Goal: Contribute content: Add original content to the website for others to see

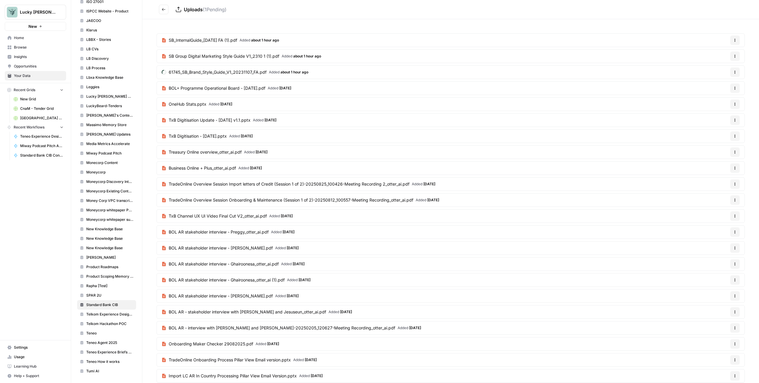
click at [162, 9] on icon "Go back" at bounding box center [164, 9] width 4 height 4
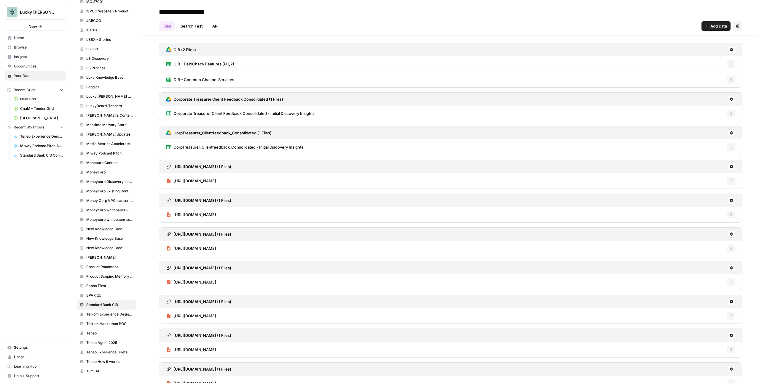
click at [448, 26] on span "Add Data" at bounding box center [718, 26] width 17 height 6
click at [448, 40] on span "Upload Files" at bounding box center [691, 40] width 54 height 6
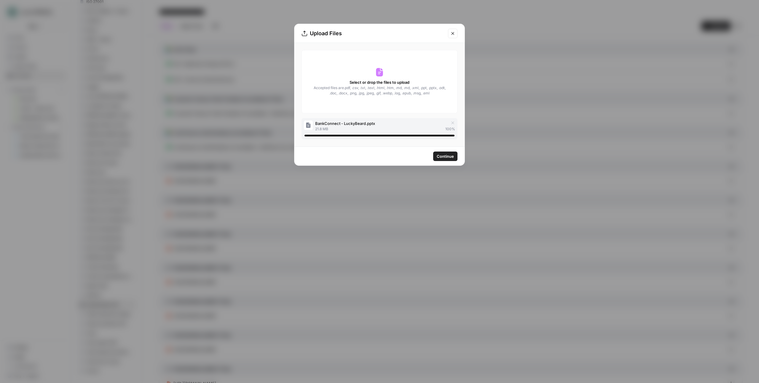
click at [440, 159] on span "Continue" at bounding box center [445, 157] width 17 height 6
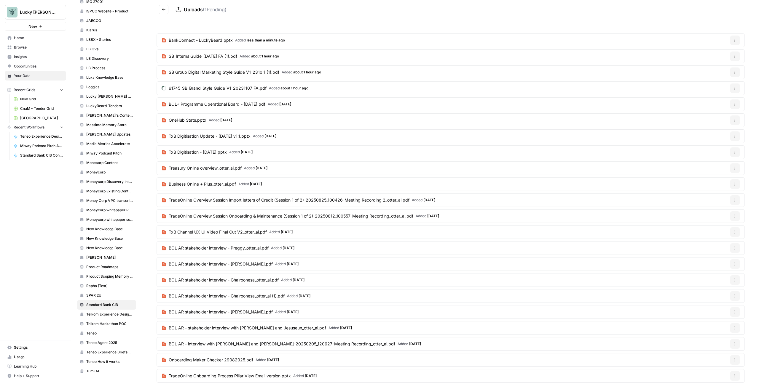
click at [165, 8] on icon "Go back" at bounding box center [164, 9] width 4 height 4
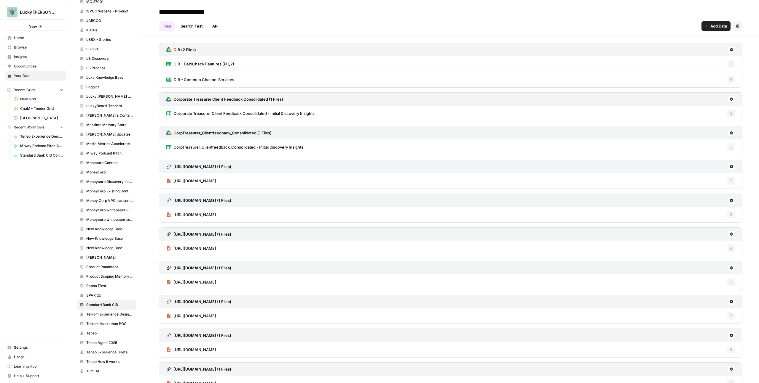
click at [448, 26] on span "Add Data" at bounding box center [718, 26] width 17 height 6
click at [448, 41] on span "Upload Files" at bounding box center [691, 40] width 54 height 6
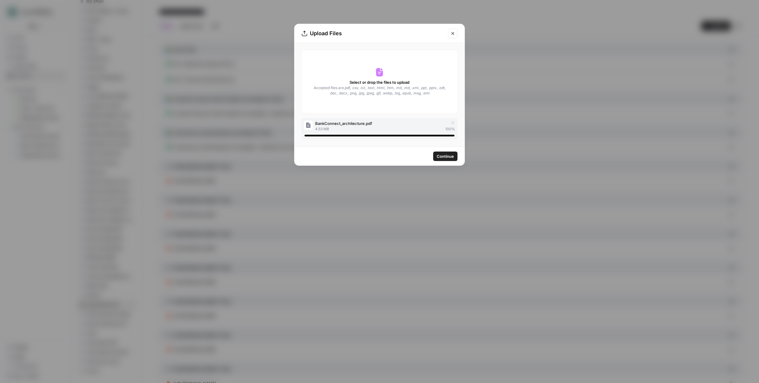
click at [444, 157] on span "Continue" at bounding box center [445, 157] width 17 height 6
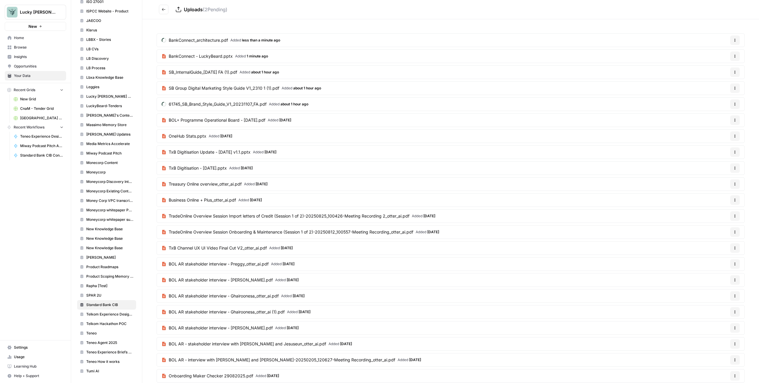
click at [18, 244] on span "Usage" at bounding box center [38, 357] width 49 height 5
click at [22, 244] on span "Settings" at bounding box center [38, 347] width 49 height 5
click at [160, 7] on button "Go back" at bounding box center [163, 9] width 9 height 9
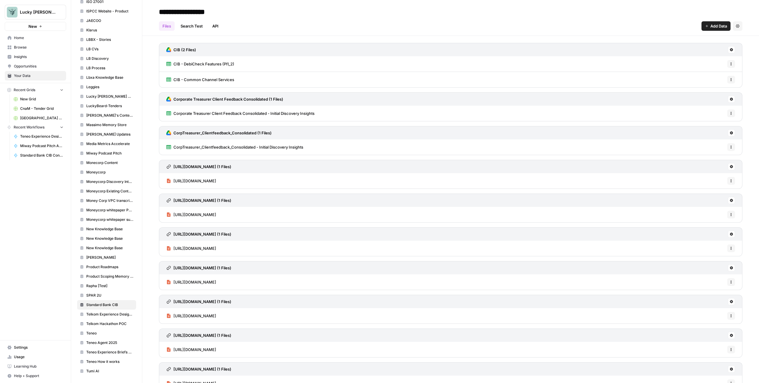
drag, startPoint x: 714, startPoint y: 24, endPoint x: 707, endPoint y: 15, distance: 11.0
click at [448, 24] on span "Add Data" at bounding box center [718, 26] width 17 height 6
click at [448, 76] on span "Import File from Google Drive" at bounding box center [691, 78] width 54 height 6
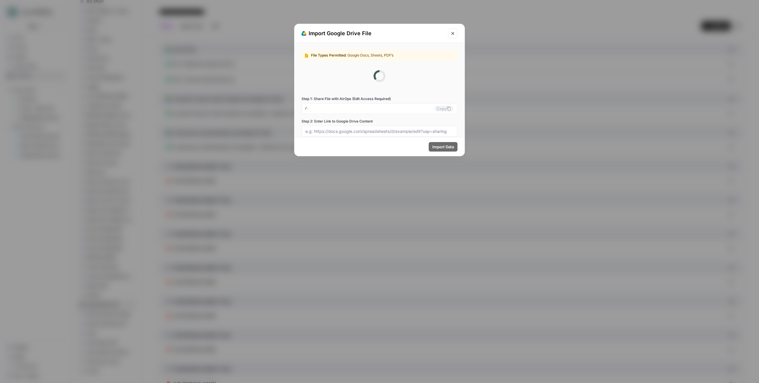
type input "lucky-beard-0-hk308tankn@airops.iam.gserviceaccount.com"
click at [442, 81] on button "Copy" at bounding box center [443, 83] width 19 height 6
click at [377, 107] on input "Step 2: Enter Link to Google Drive Content" at bounding box center [379, 105] width 148 height 5
paste input "https://docs.google.com/spreadsheets/d/1QaizM-8Sd7apSqpyRk5_shQDdsB8BP9_D6Bm7nj…"
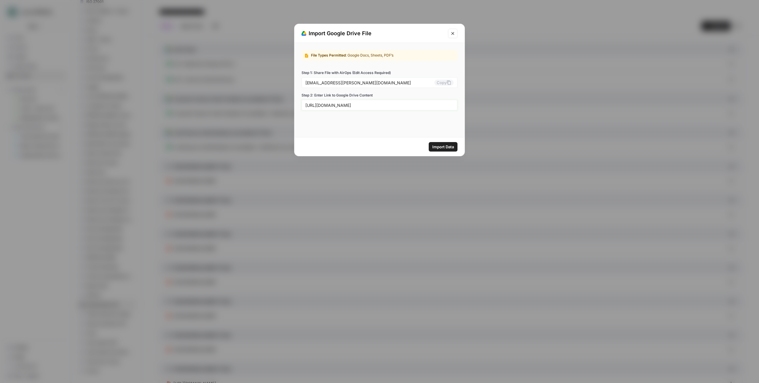
type input "https://docs.google.com/spreadsheets/d/1QaizM-8Sd7apSqpyRk5_shQDdsB8BP9_D6Bm7nj…"
click at [445, 146] on span "Import Data" at bounding box center [443, 147] width 22 height 6
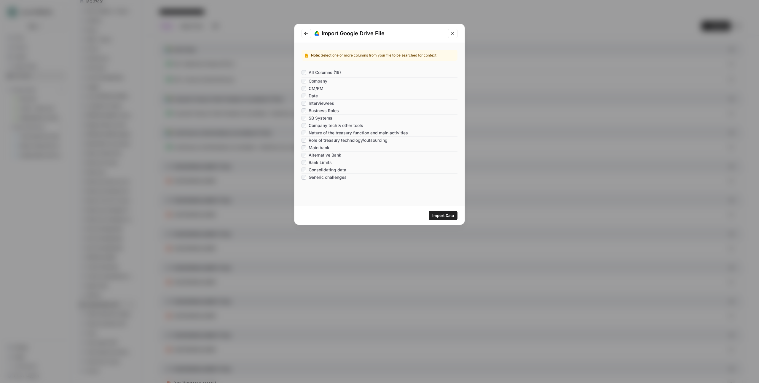
click at [447, 215] on span "Import Data" at bounding box center [443, 216] width 22 height 6
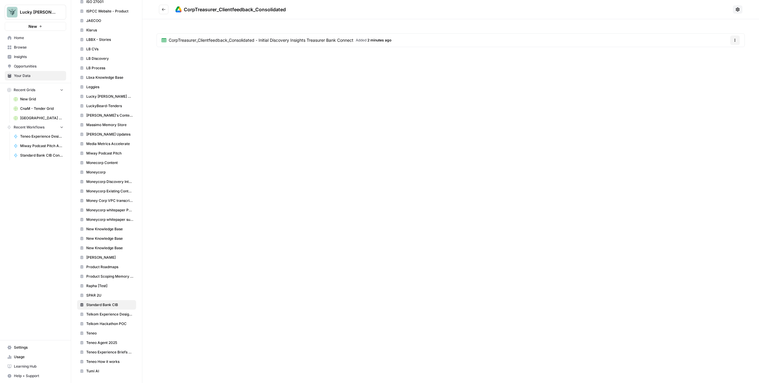
click at [166, 7] on button "Go back" at bounding box center [163, 9] width 9 height 9
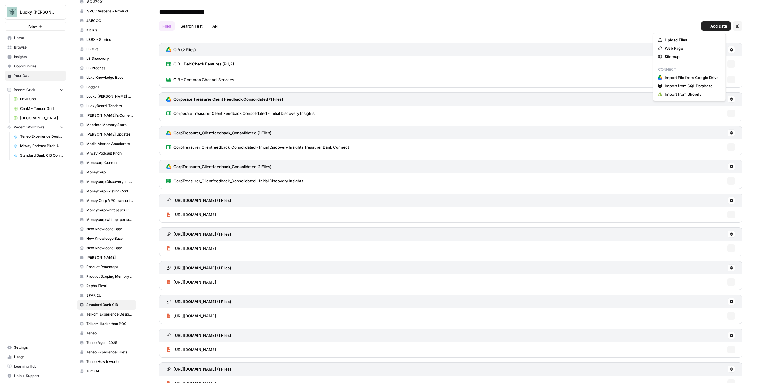
click at [448, 24] on span "Add Data" at bounding box center [718, 26] width 17 height 6
click at [448, 75] on span "Import File from Google Drive" at bounding box center [691, 78] width 54 height 6
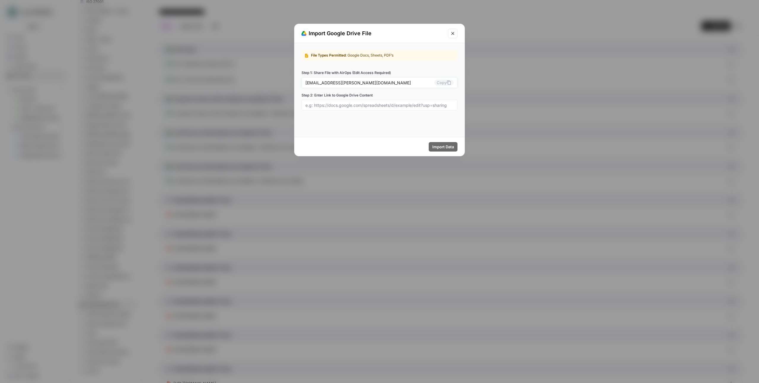
click at [443, 83] on button "Copy" at bounding box center [443, 83] width 19 height 6
click at [358, 102] on div at bounding box center [379, 105] width 156 height 11
click at [370, 106] on input "Step 2: Enter Link to Google Drive Content" at bounding box center [379, 105] width 148 height 5
paste input "https://docs.google.com/spreadsheets/d/1jwYay58G1VP0YQfyKB7rjzZe3Jpq38PQIhIGwHE…"
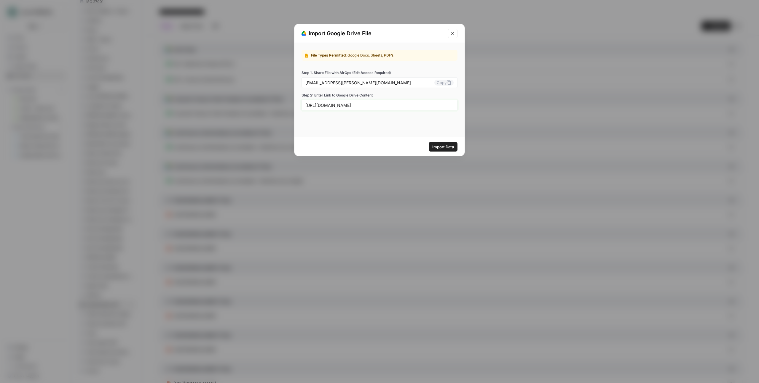
type input "https://docs.google.com/spreadsheets/d/1jwYay58G1VP0YQfyKB7rjzZe3Jpq38PQIhIGwHE…"
click at [444, 147] on span "Import Data" at bounding box center [443, 147] width 22 height 6
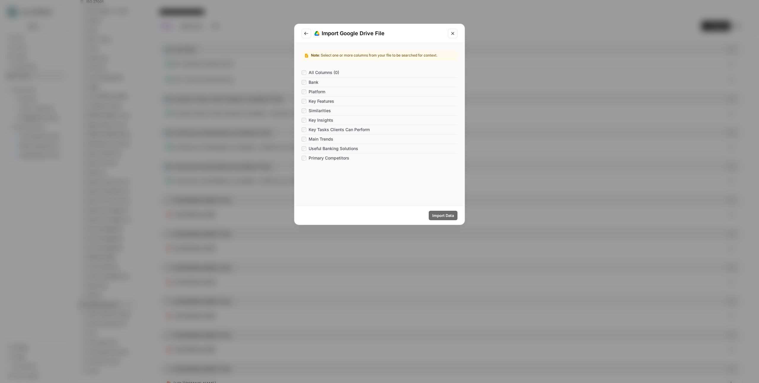
click at [326, 71] on span "All Columns (0)" at bounding box center [323, 73] width 31 height 6
click at [437, 218] on span "Import Data" at bounding box center [443, 216] width 22 height 6
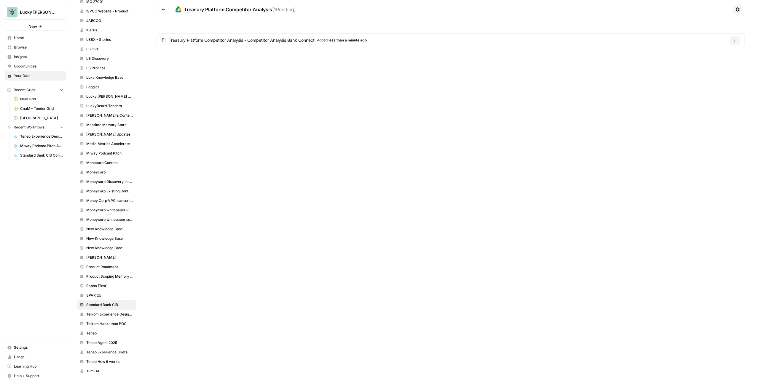
click at [162, 9] on icon "Go back" at bounding box center [164, 9] width 4 height 3
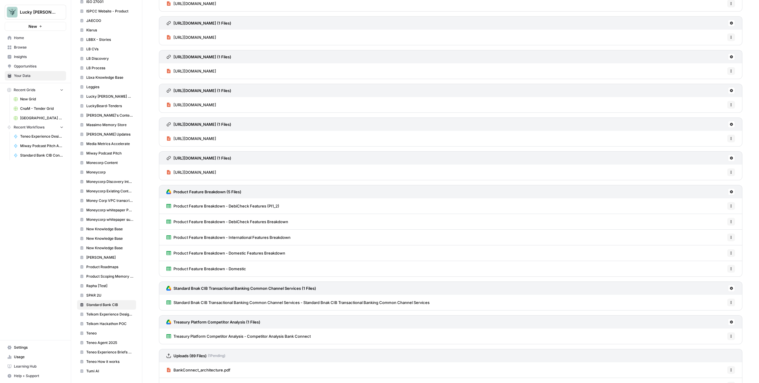
scroll to position [234, 0]
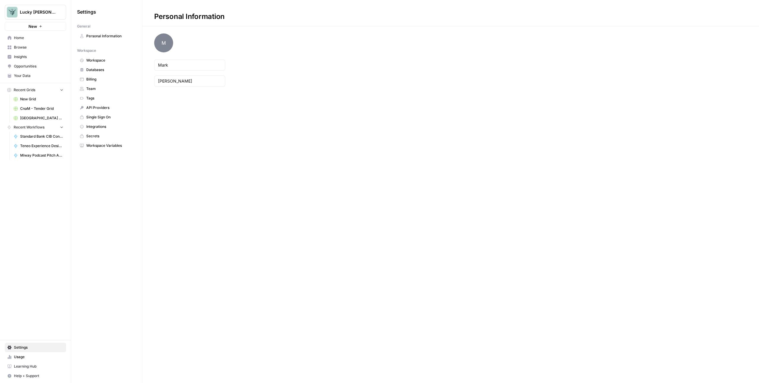
click at [107, 76] on link "Billing" at bounding box center [106, 79] width 59 height 9
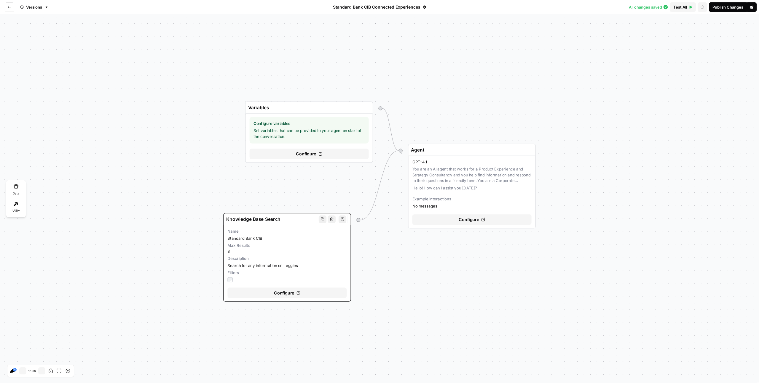
click at [292, 292] on span "Configure" at bounding box center [284, 293] width 20 height 7
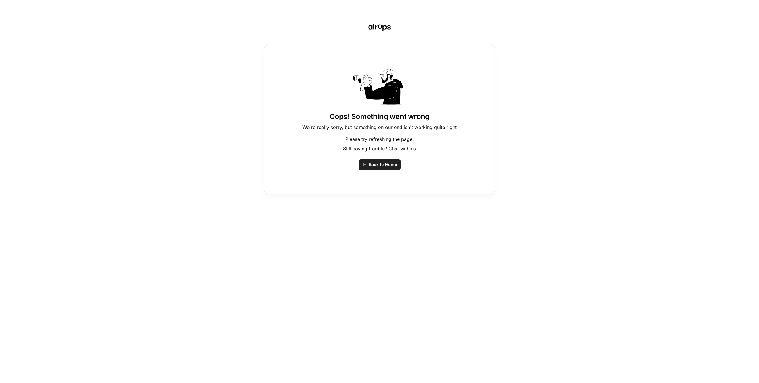
click at [405, 148] on span "Chat with us" at bounding box center [402, 149] width 28 height 6
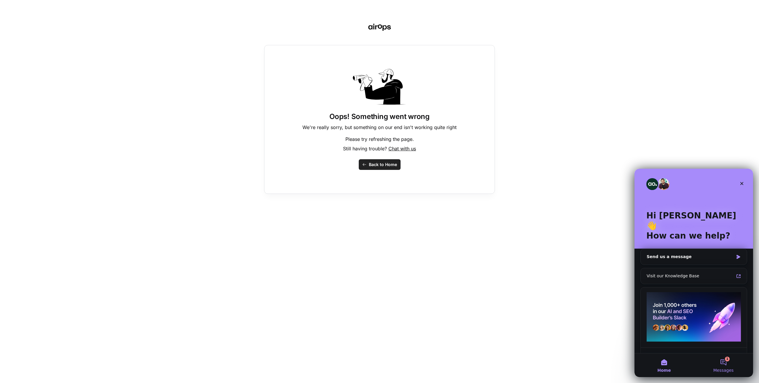
click at [726, 364] on button "1 Messages" at bounding box center [722, 366] width 59 height 24
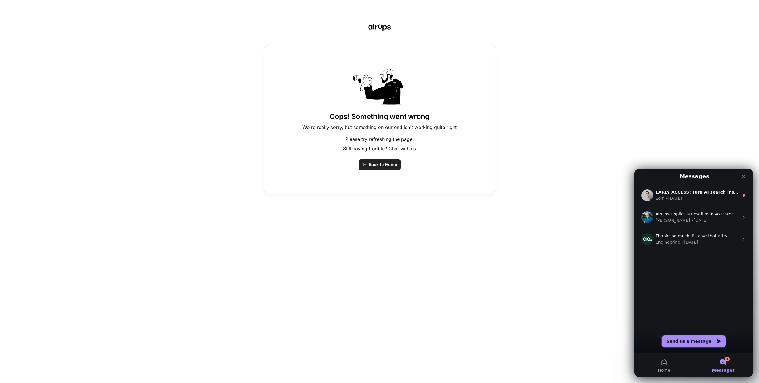
click at [698, 343] on button "Send us a message" at bounding box center [693, 342] width 64 height 12
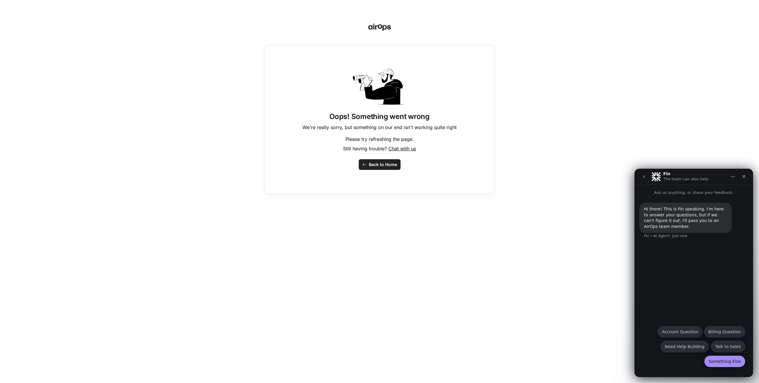
click at [725, 362] on button "Something Else" at bounding box center [724, 362] width 41 height 12
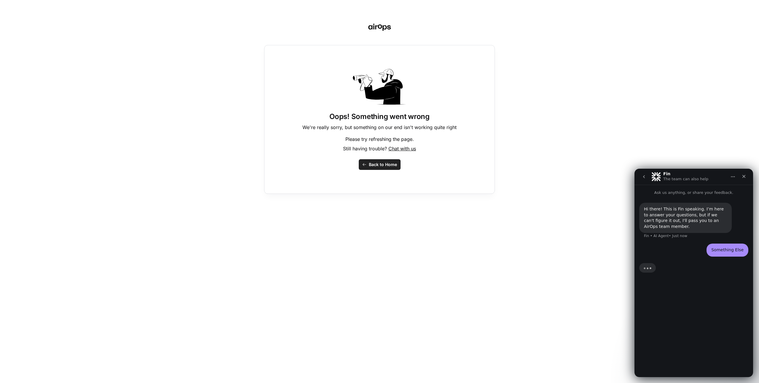
click at [365, 166] on icon "button" at bounding box center [364, 165] width 4 height 4
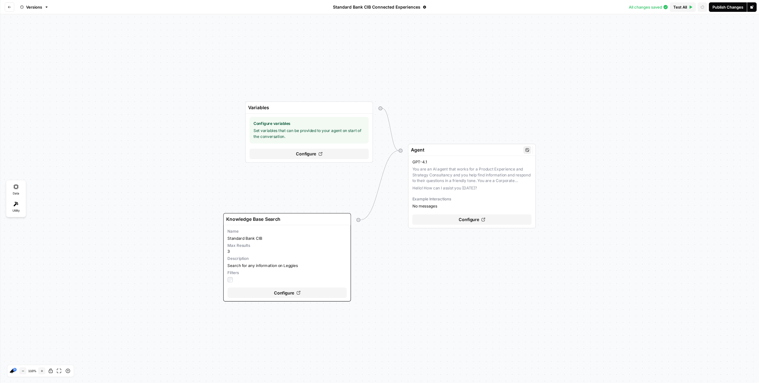
click at [515, 170] on div "GPT-4.1 You are an AI agent that works for a Product Experience and Strategy Co…" at bounding box center [471, 184] width 119 height 50
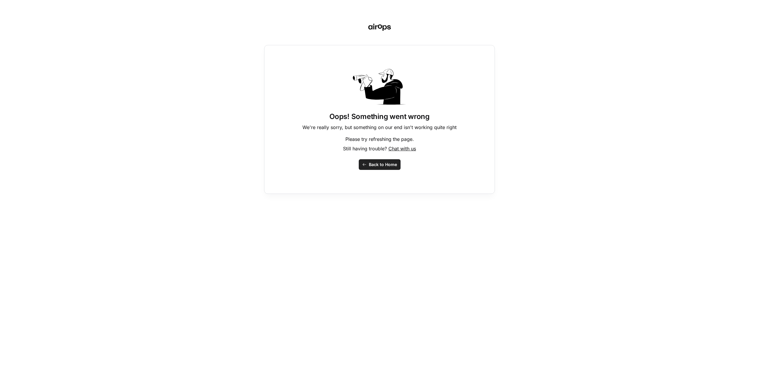
click at [410, 148] on span "Chat with us" at bounding box center [402, 149] width 28 height 6
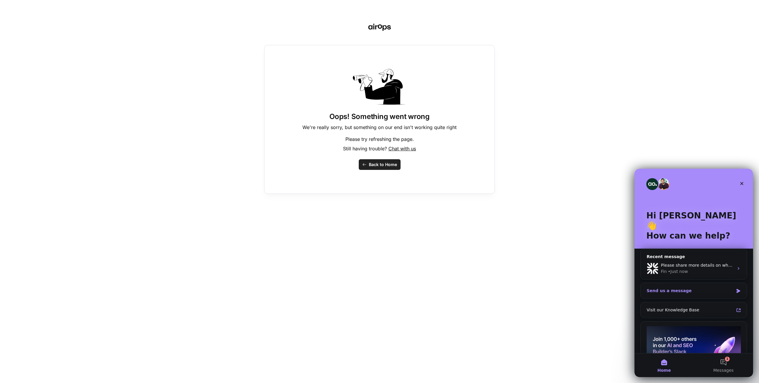
click at [704, 288] on div "Send us a message" at bounding box center [689, 291] width 87 height 6
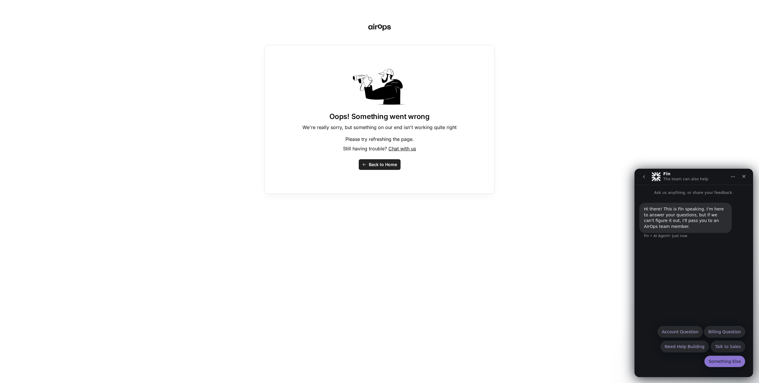
click at [722, 363] on button "Something Else" at bounding box center [724, 362] width 41 height 12
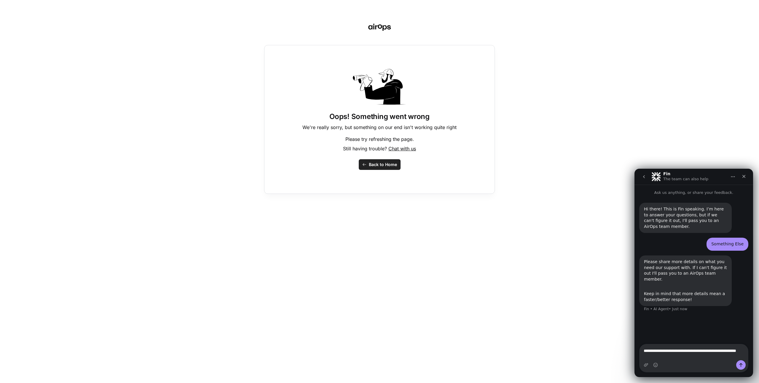
type textarea "**********"
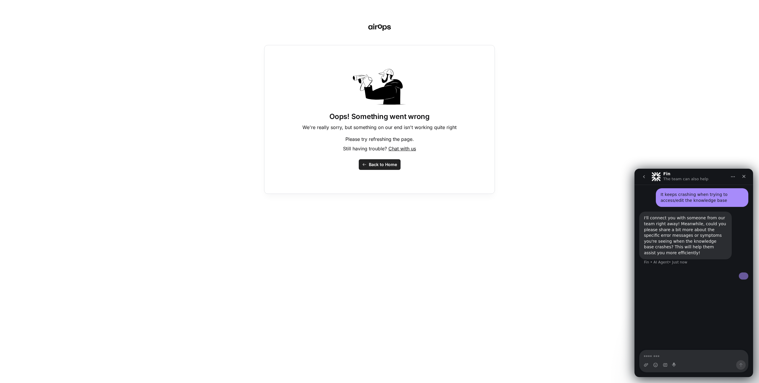
scroll to position [122, 0]
click at [687, 354] on textarea "Message…" at bounding box center [693, 356] width 108 height 10
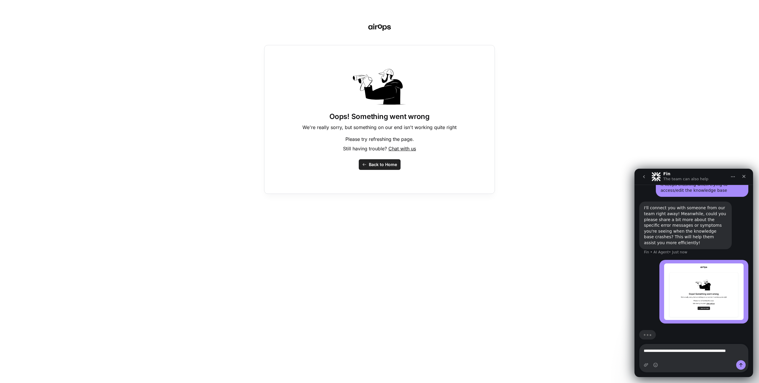
type textarea "**********"
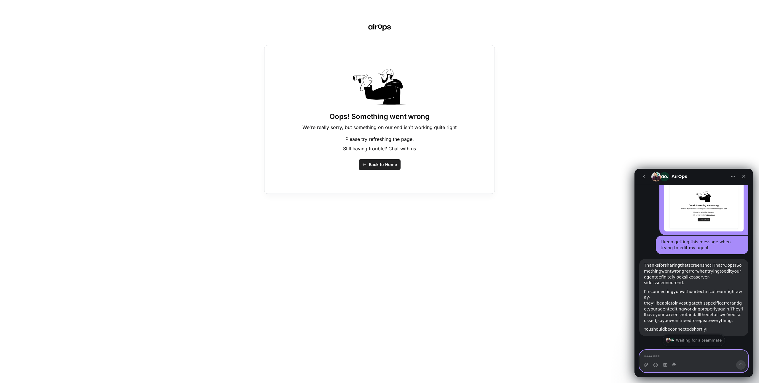
scroll to position [279, 0]
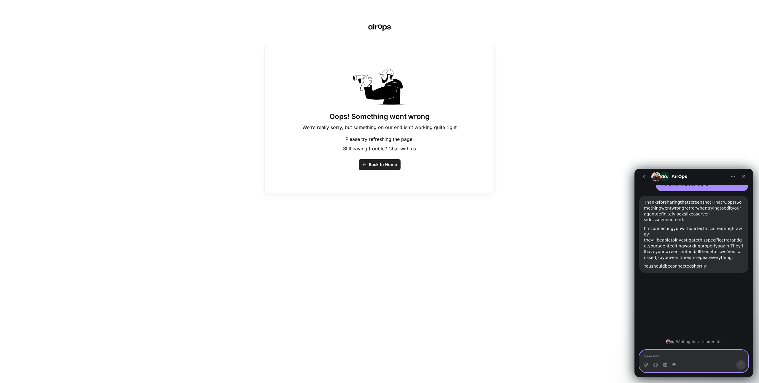
click at [682, 356] on textarea "Message…" at bounding box center [693, 356] width 108 height 10
type textarea "**********"
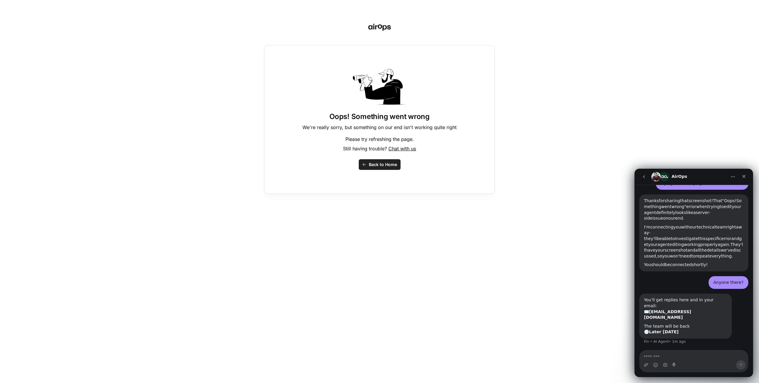
click at [383, 163] on span "Back to Home" at bounding box center [383, 165] width 28 height 6
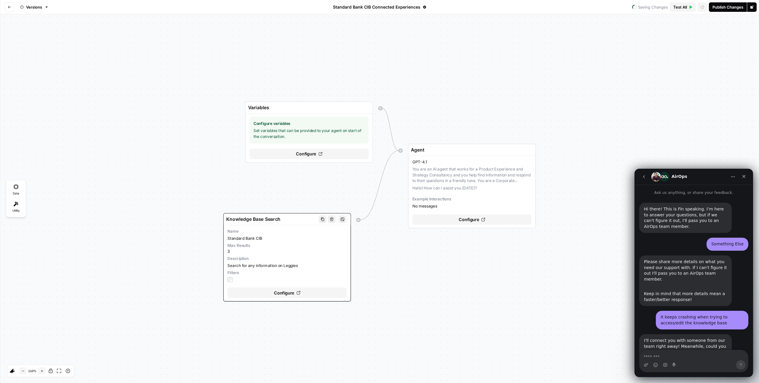
scroll to position [194, 0]
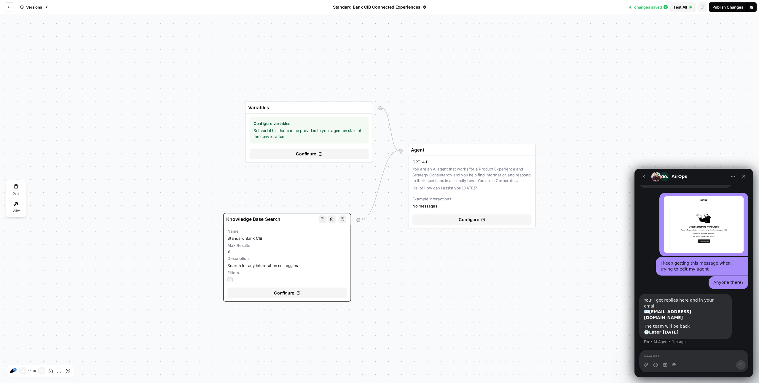
click at [280, 292] on span "Configure" at bounding box center [284, 293] width 20 height 7
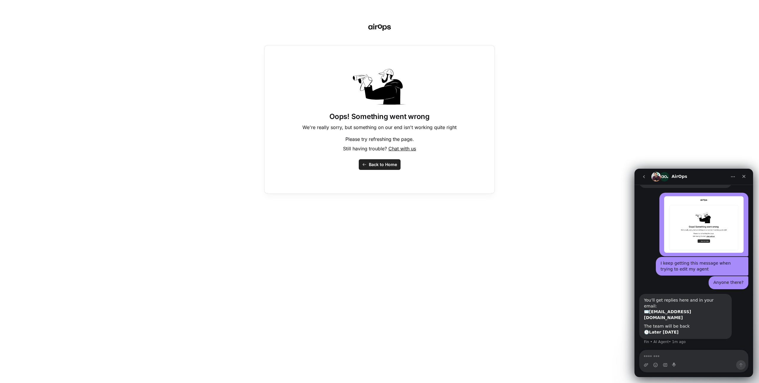
click at [376, 164] on span "Back to Home" at bounding box center [383, 165] width 28 height 6
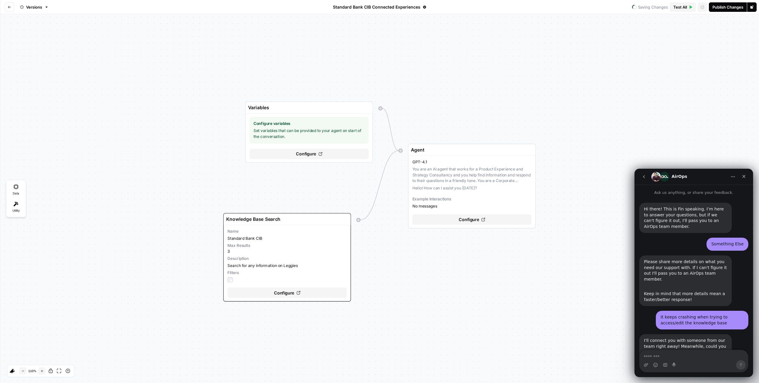
scroll to position [194, 0]
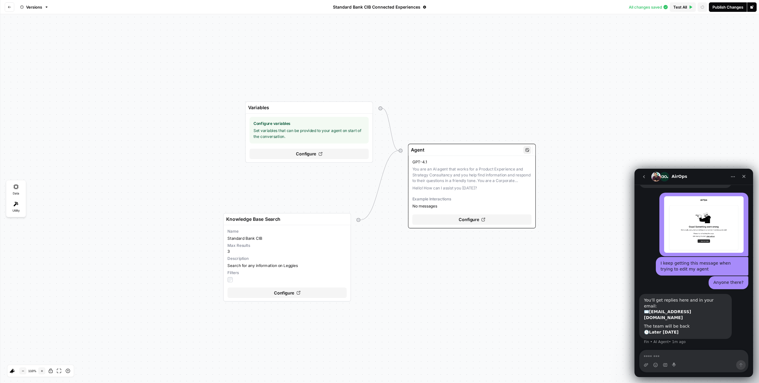
click at [471, 218] on span "Configure" at bounding box center [468, 220] width 20 height 7
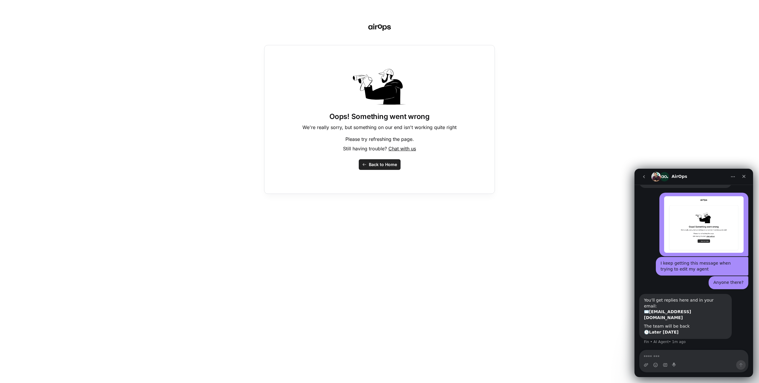
click at [385, 164] on span "Back to Home" at bounding box center [383, 165] width 28 height 6
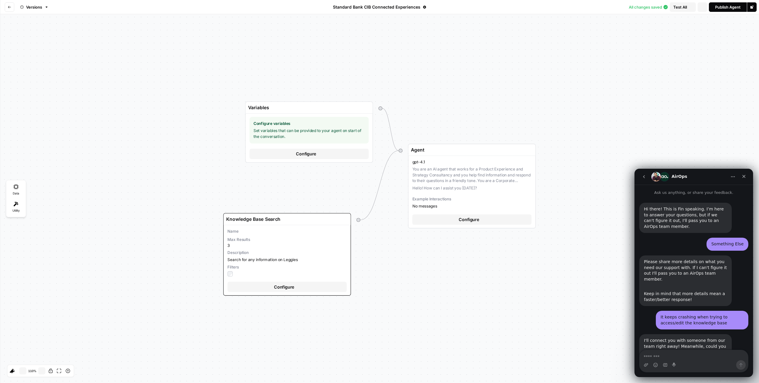
scroll to position [194, 0]
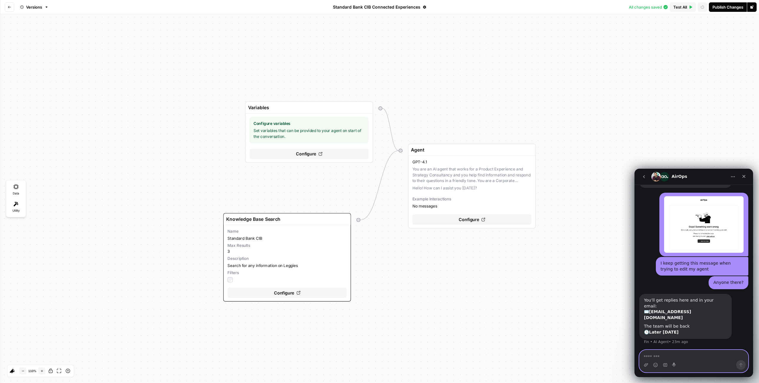
click at [675, 357] on textarea "Message…" at bounding box center [693, 356] width 108 height 10
type textarea "*"
type textarea "*********"
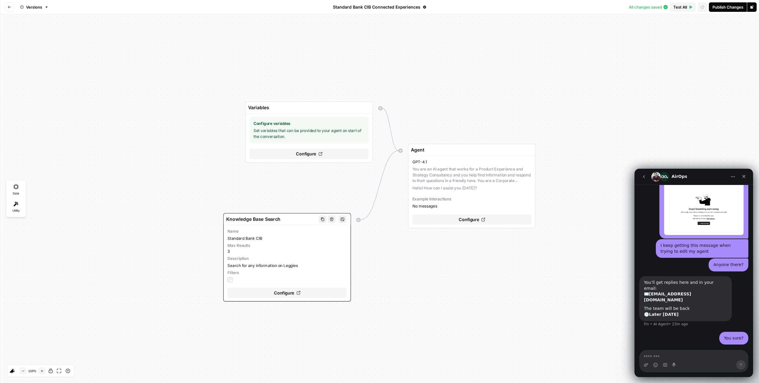
click at [278, 293] on span "Configure" at bounding box center [284, 293] width 20 height 7
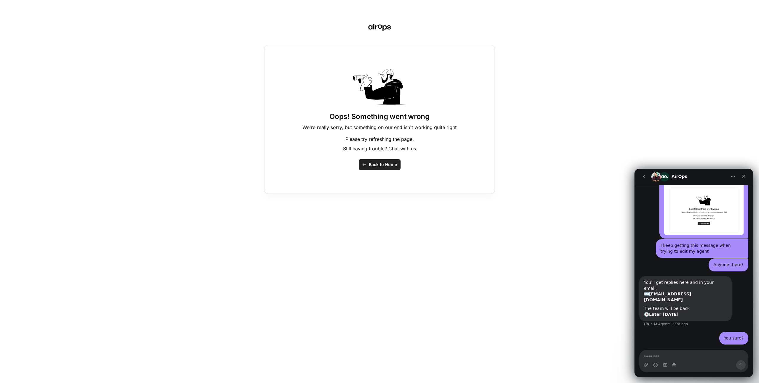
click at [383, 166] on span "Back to Home" at bounding box center [383, 165] width 28 height 6
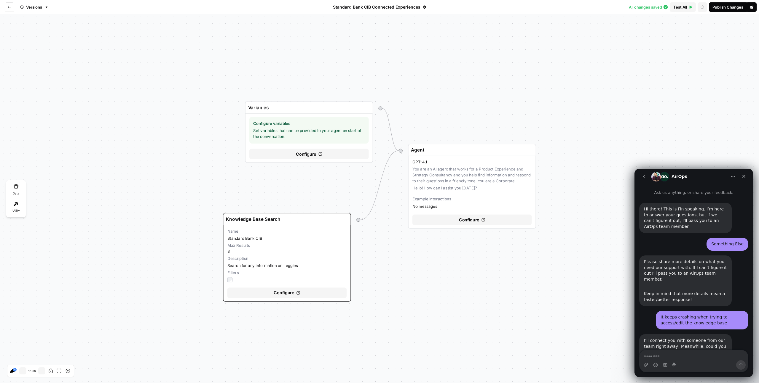
scroll to position [212, 0]
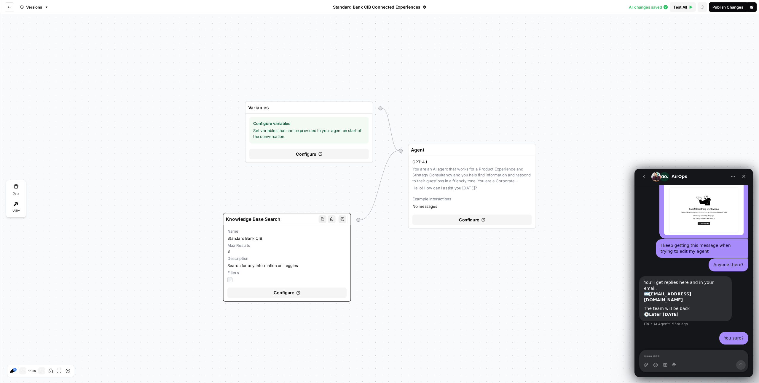
click at [279, 292] on span "Configure" at bounding box center [284, 293] width 20 height 7
click at [291, 292] on span "Configure" at bounding box center [284, 293] width 20 height 7
